Goal: Use online tool/utility: Utilize a website feature to perform a specific function

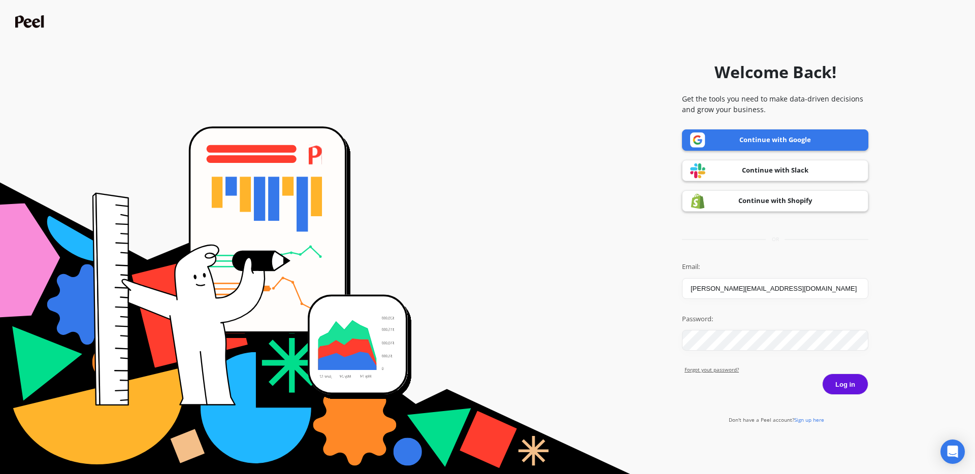
click at [841, 383] on button "Log in" at bounding box center [845, 384] width 46 height 21
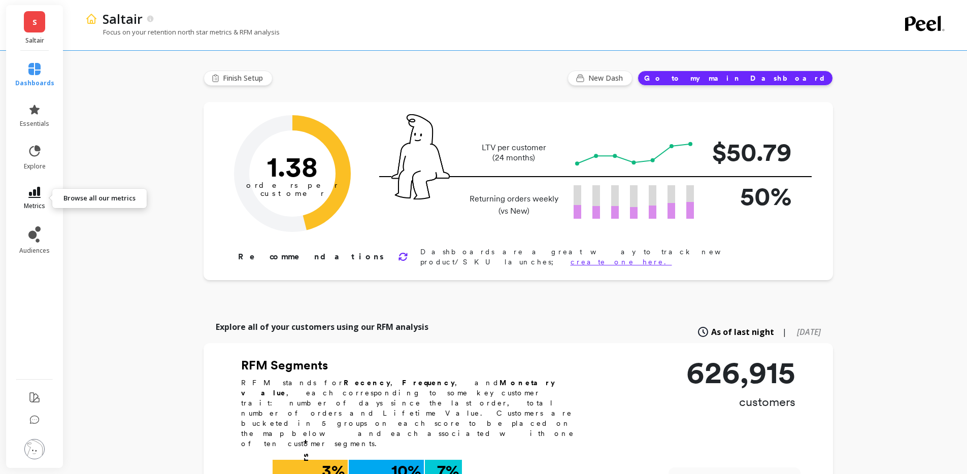
click at [44, 194] on link "metrics" at bounding box center [34, 198] width 39 height 23
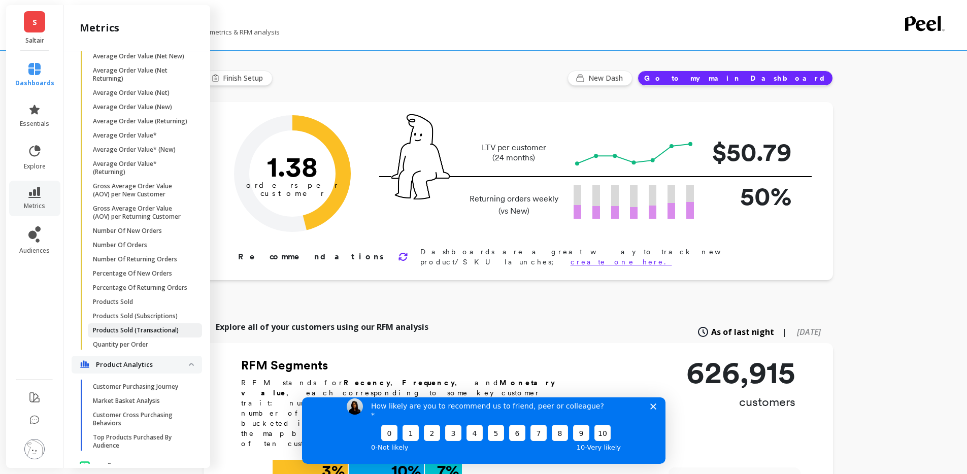
scroll to position [797, 0]
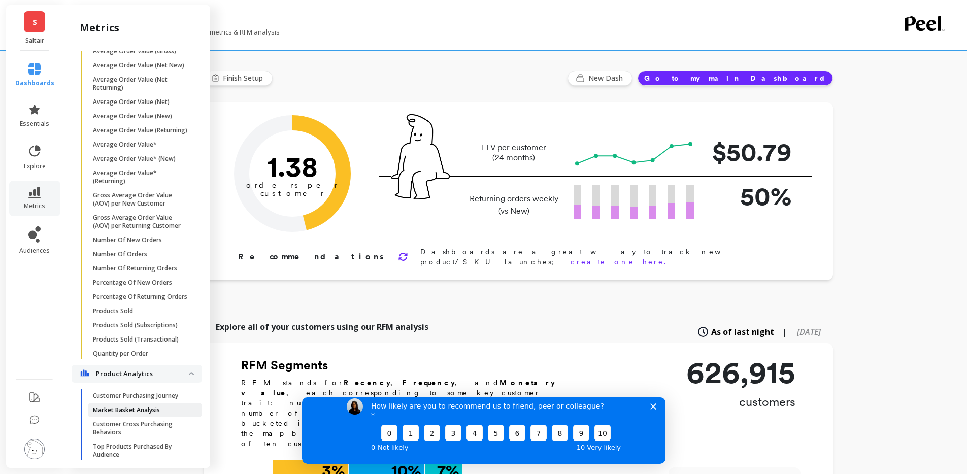
click at [141, 414] on p "Market Basket Analysis" at bounding box center [126, 410] width 67 height 8
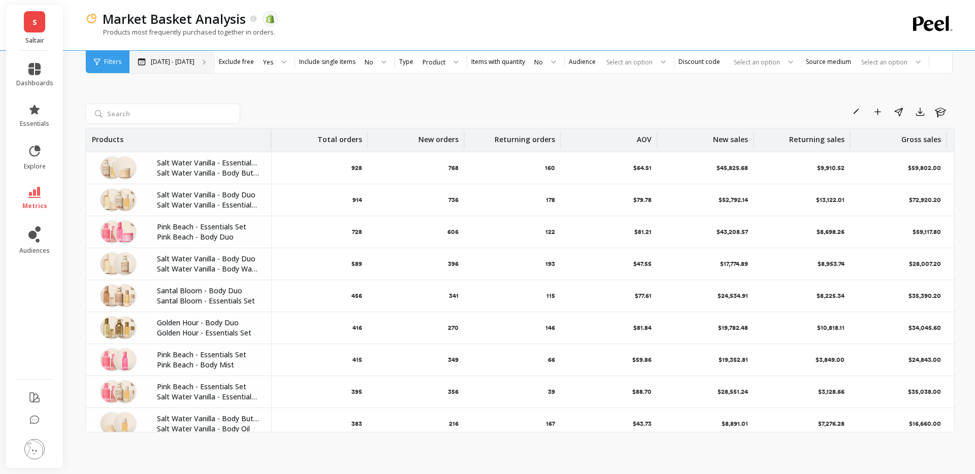
click at [192, 59] on p "[DATE] - [DATE]" at bounding box center [173, 62] width 44 height 8
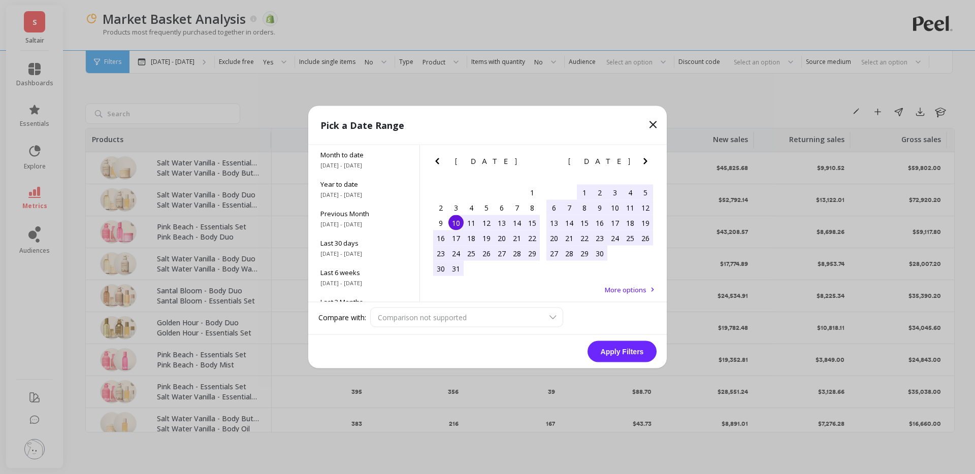
click at [642, 163] on icon "Next Month" at bounding box center [645, 161] width 12 height 12
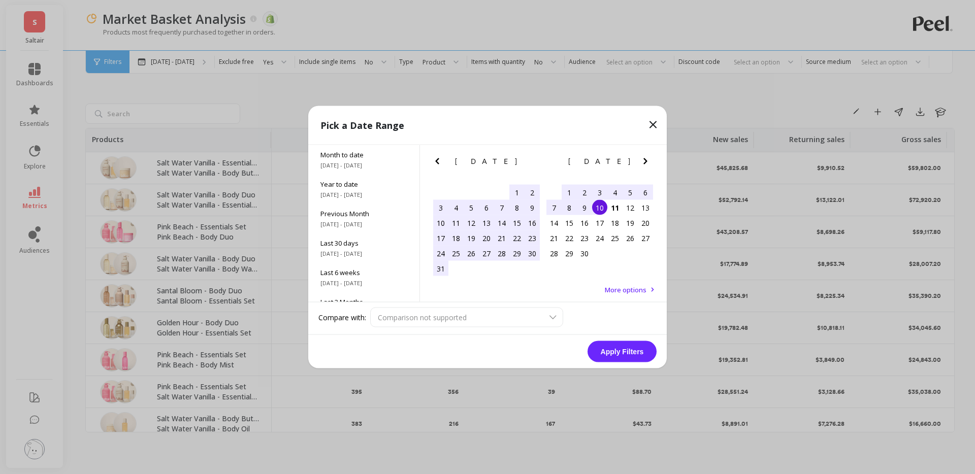
click at [597, 205] on div "10" at bounding box center [599, 207] width 15 height 15
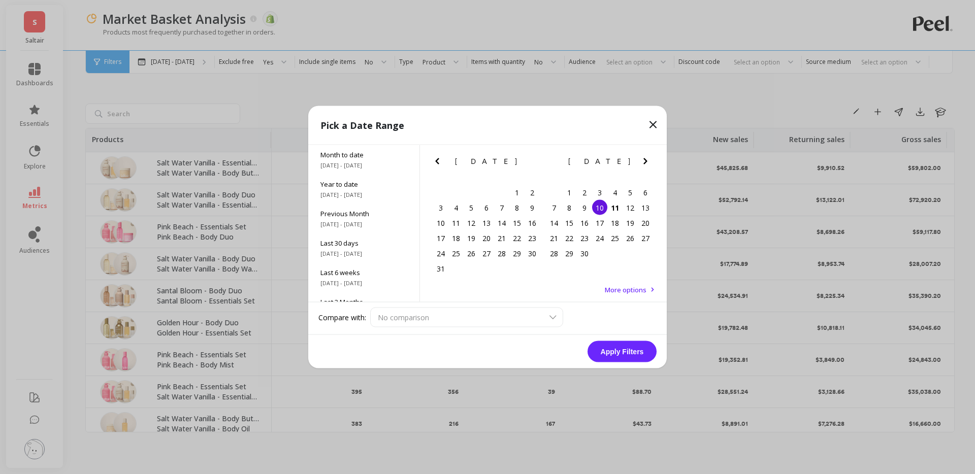
click at [624, 353] on button "Apply Filters" at bounding box center [621, 351] width 69 height 21
click at [625, 356] on button "Apply Filters" at bounding box center [621, 351] width 69 height 21
click at [612, 211] on div "11" at bounding box center [614, 207] width 15 height 15
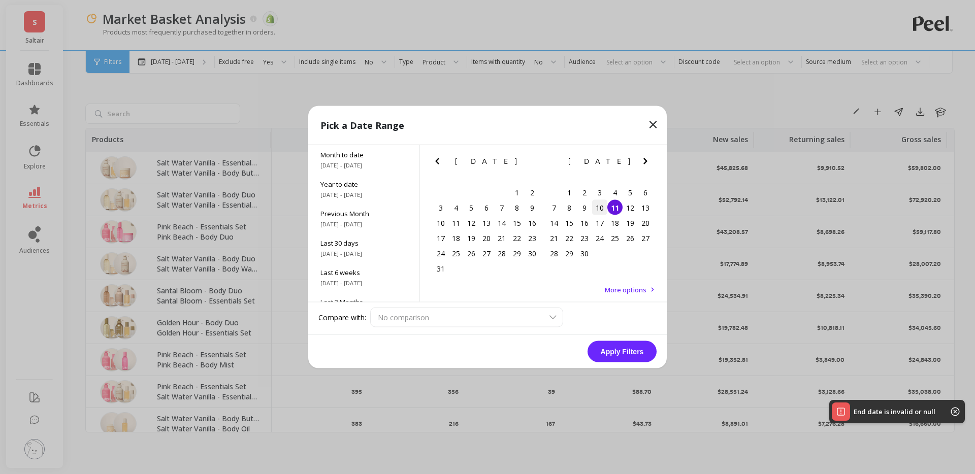
click at [605, 211] on div "10" at bounding box center [599, 207] width 15 height 15
drag, startPoint x: 622, startPoint y: 350, endPoint x: 619, endPoint y: 334, distance: 16.9
click at [622, 350] on button "Apply Filters" at bounding box center [621, 351] width 69 height 21
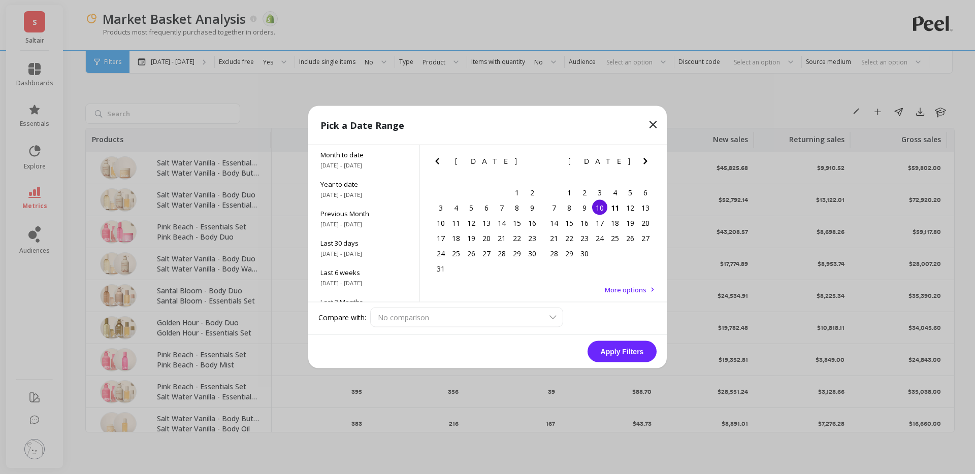
click at [599, 210] on div "10" at bounding box center [599, 207] width 15 height 15
click at [608, 209] on div "11" at bounding box center [614, 207] width 15 height 15
click at [600, 212] on div "10" at bounding box center [599, 207] width 15 height 15
click at [612, 206] on div "11" at bounding box center [614, 207] width 15 height 15
click at [615, 357] on button "Apply Filters" at bounding box center [621, 351] width 69 height 21
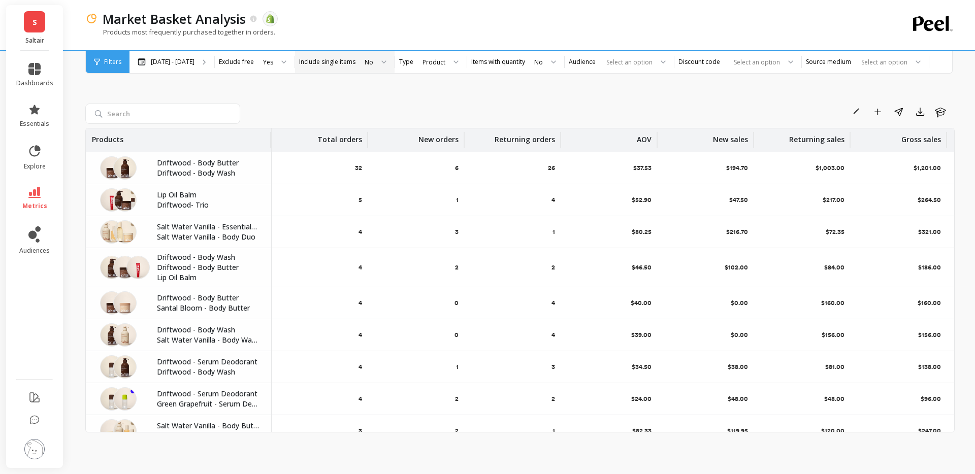
click at [370, 66] on div "No" at bounding box center [369, 62] width 9 height 10
click at [374, 86] on div "Yes" at bounding box center [375, 90] width 26 height 10
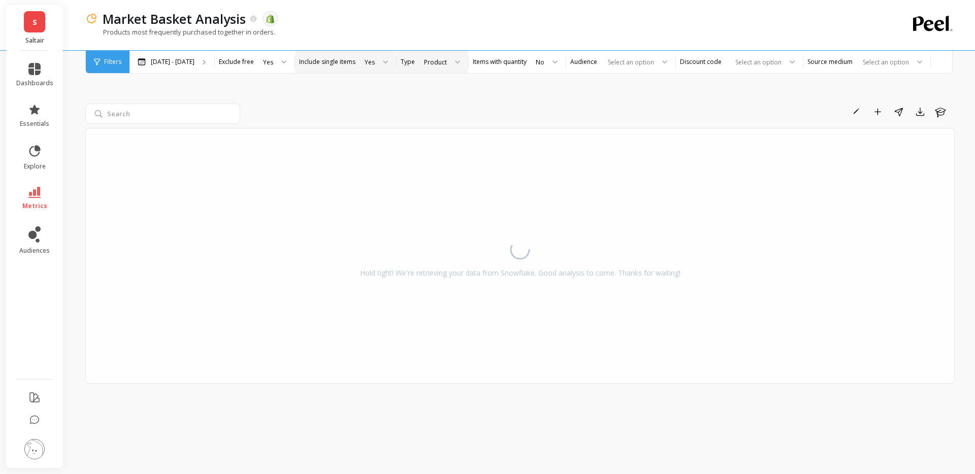
click at [424, 62] on div "Product" at bounding box center [435, 62] width 23 height 10
click at [383, 113] on div "Rename Add to Dashboard Share Export Learn" at bounding box center [599, 112] width 710 height 16
